Goal: Transaction & Acquisition: Obtain resource

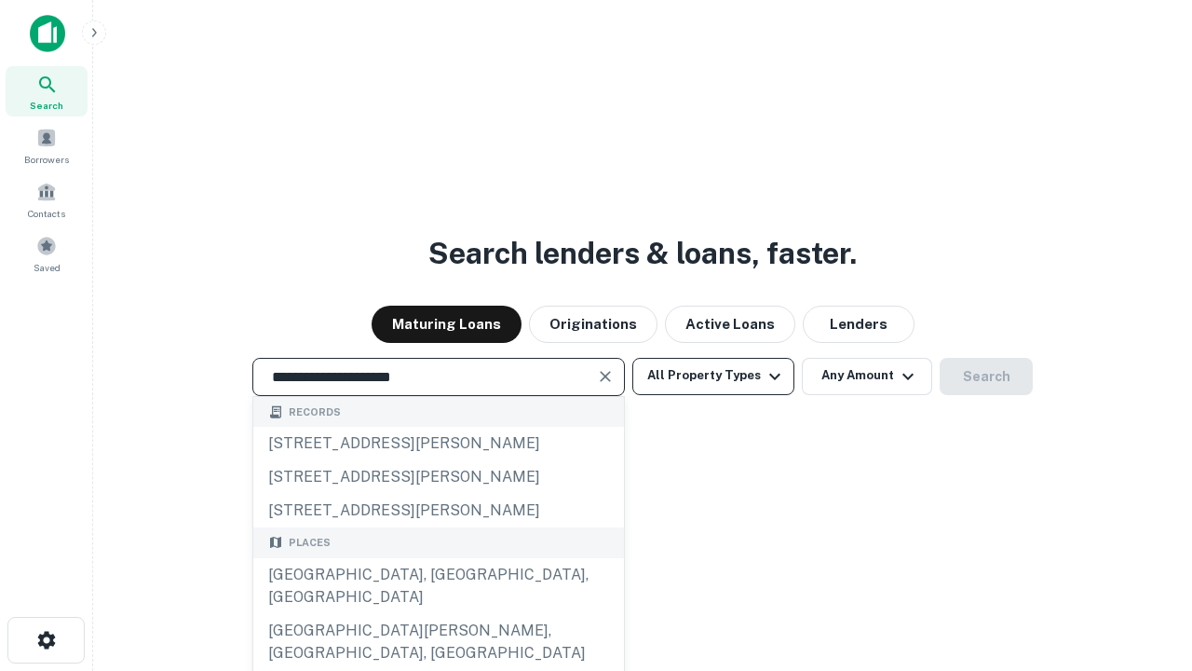
click at [438, 614] on div "[GEOGRAPHIC_DATA], [GEOGRAPHIC_DATA], [GEOGRAPHIC_DATA]" at bounding box center [438, 586] width 371 height 56
click at [713, 375] on button "All Property Types" at bounding box center [713, 376] width 162 height 37
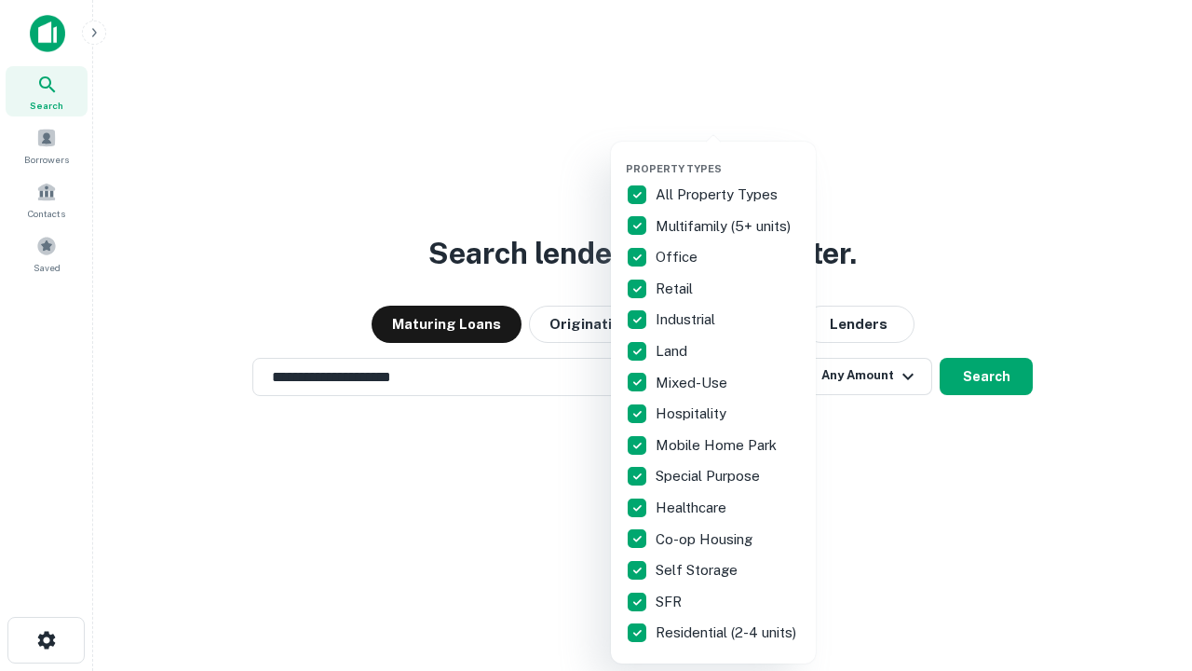
type input "**********"
click at [728, 156] on button "button" at bounding box center [728, 156] width 205 height 1
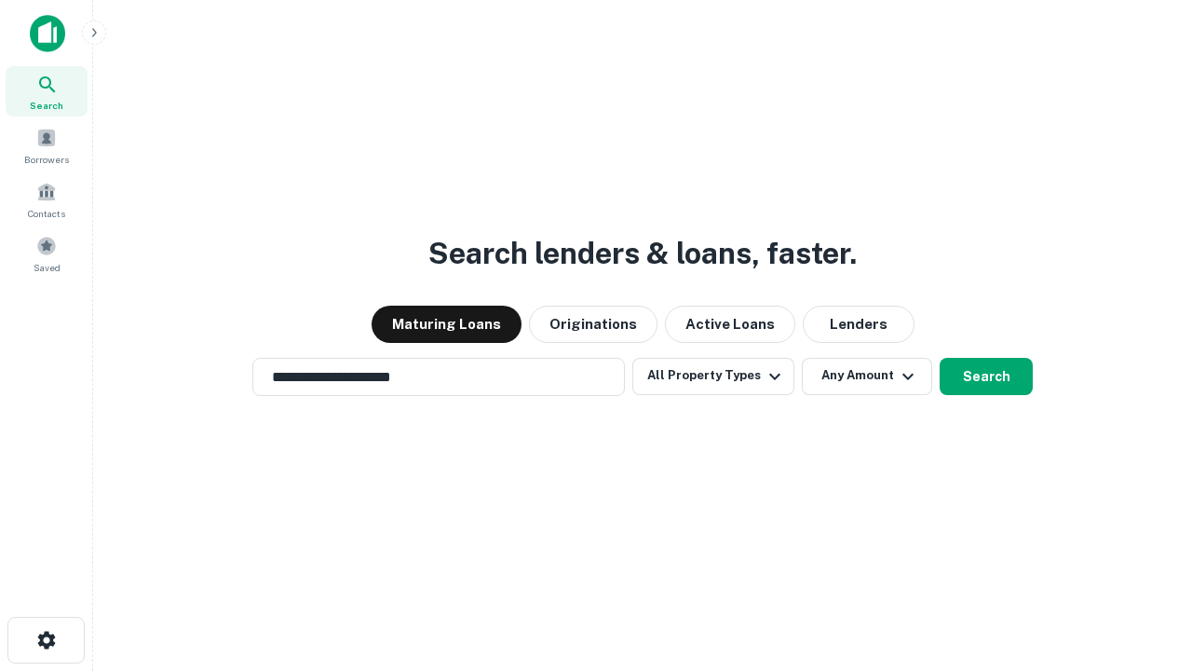
scroll to position [29, 0]
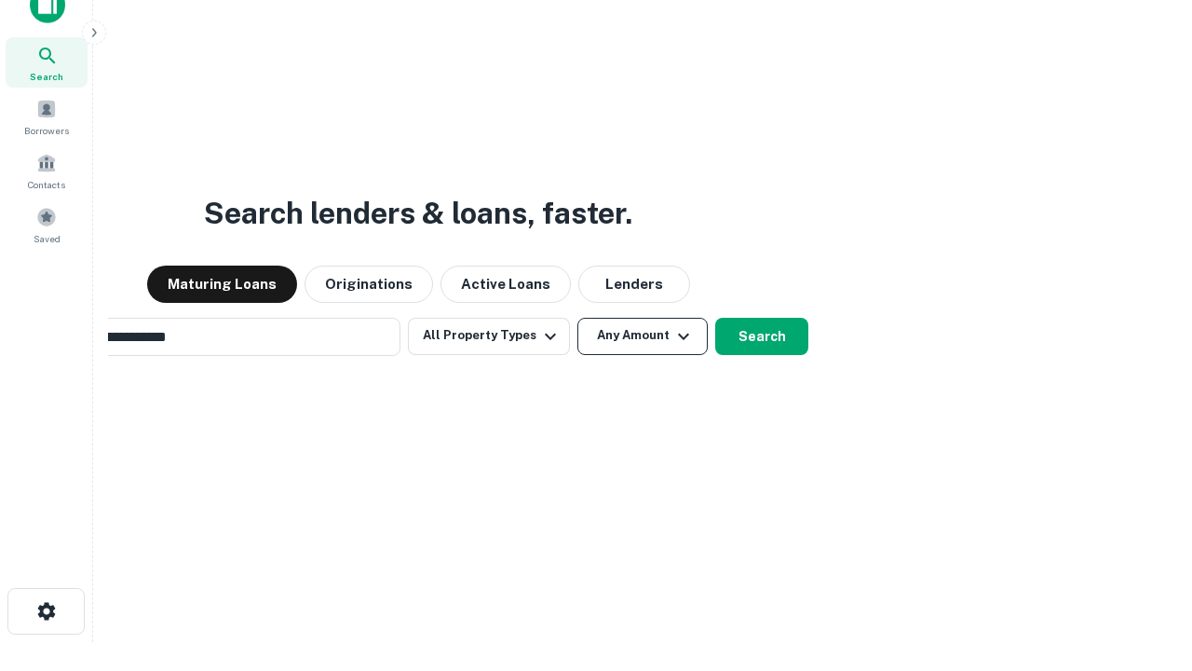
click at [577, 318] on button "Any Amount" at bounding box center [642, 336] width 130 height 37
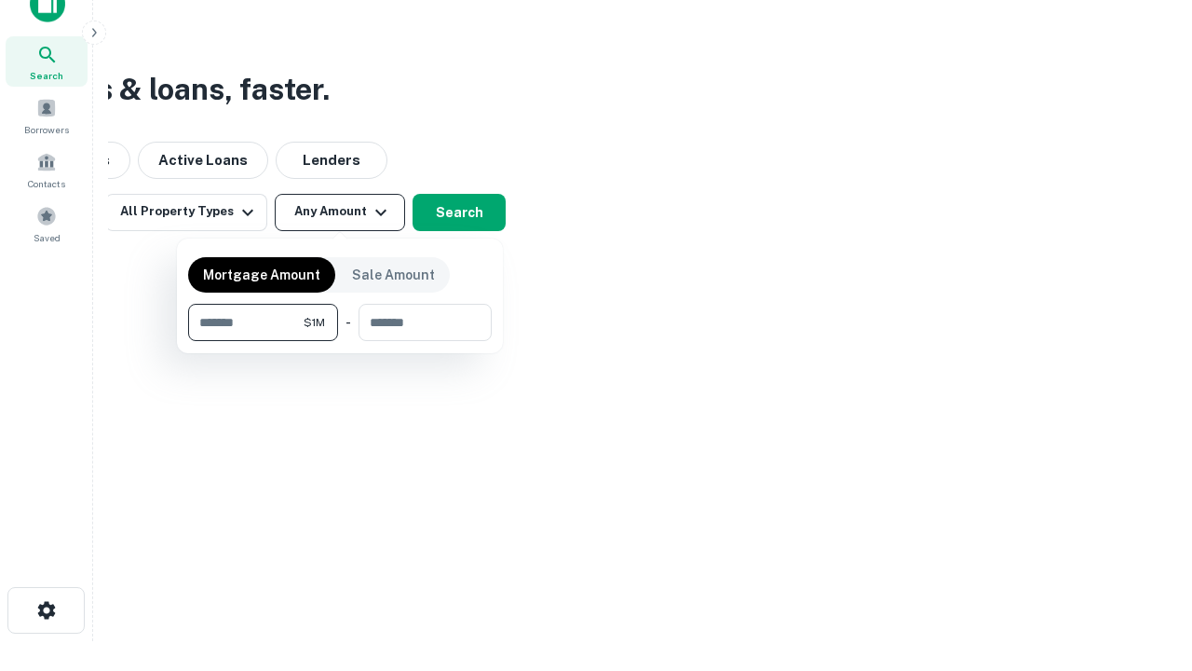
type input "*******"
click at [340, 341] on button "button" at bounding box center [340, 341] width 304 height 1
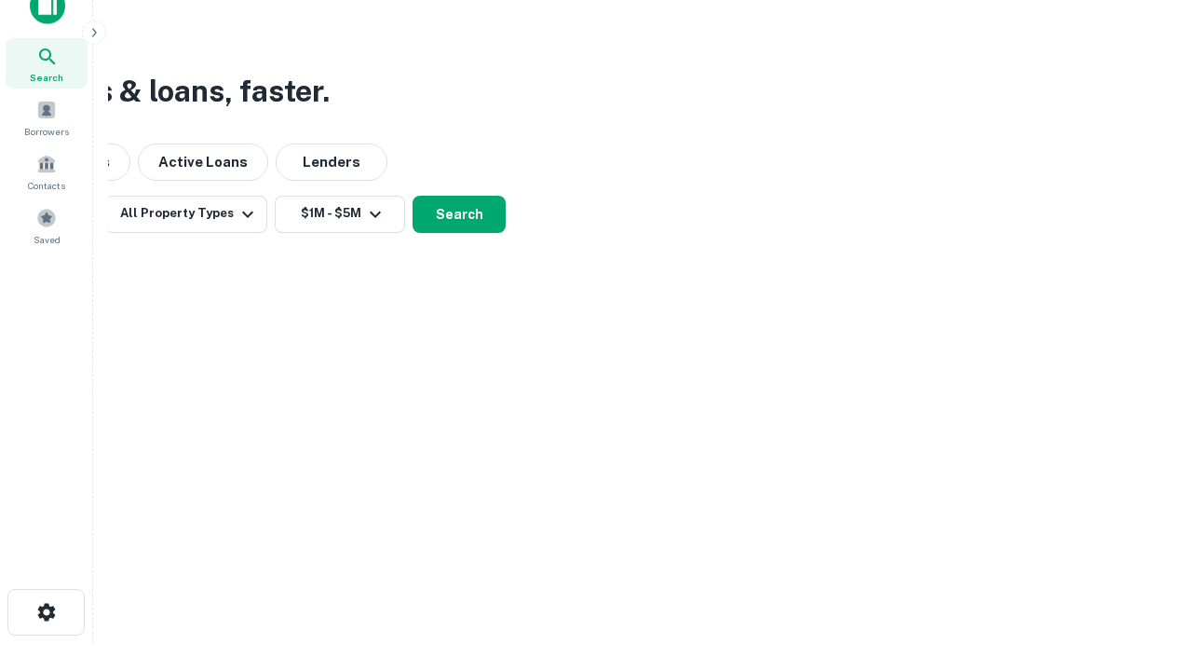
scroll to position [11, 344]
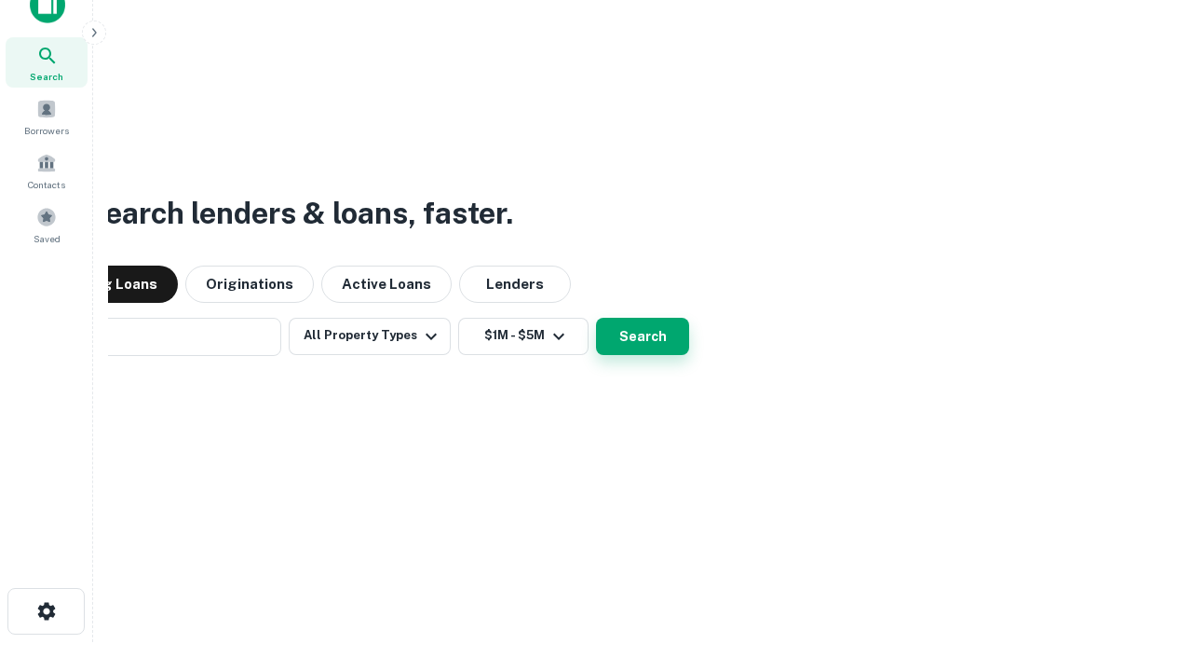
click at [596, 318] on button "Search" at bounding box center [642, 336] width 93 height 37
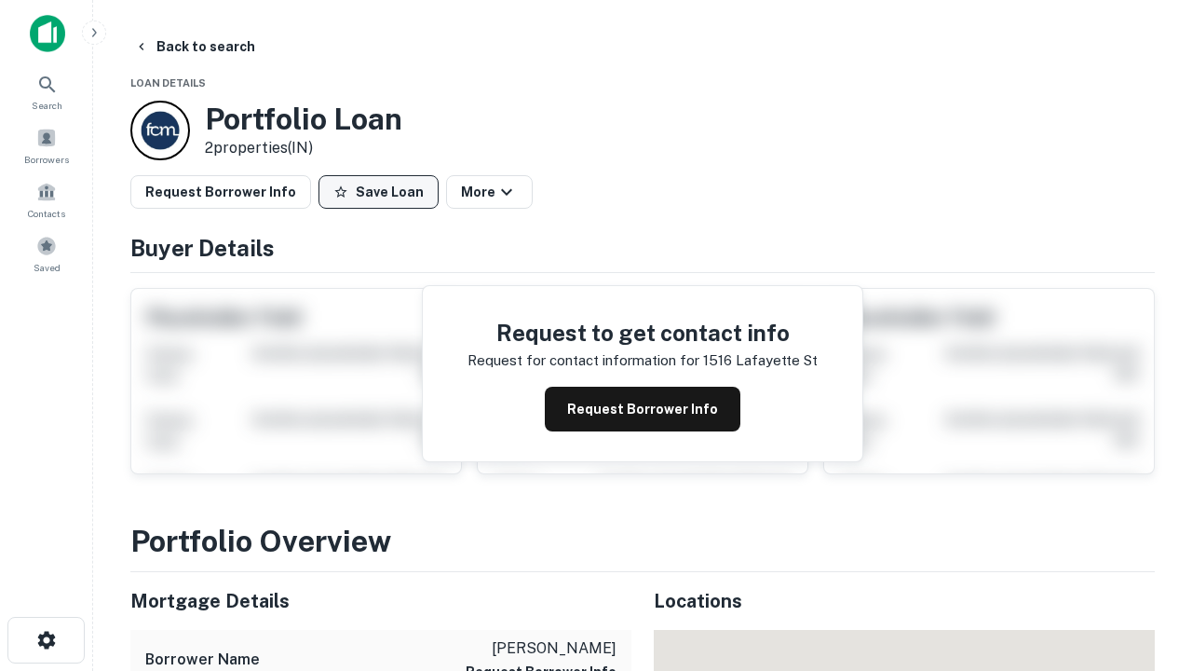
click at [378, 192] on button "Save Loan" at bounding box center [379, 192] width 120 height 34
